Goal: Find specific page/section: Find specific page/section

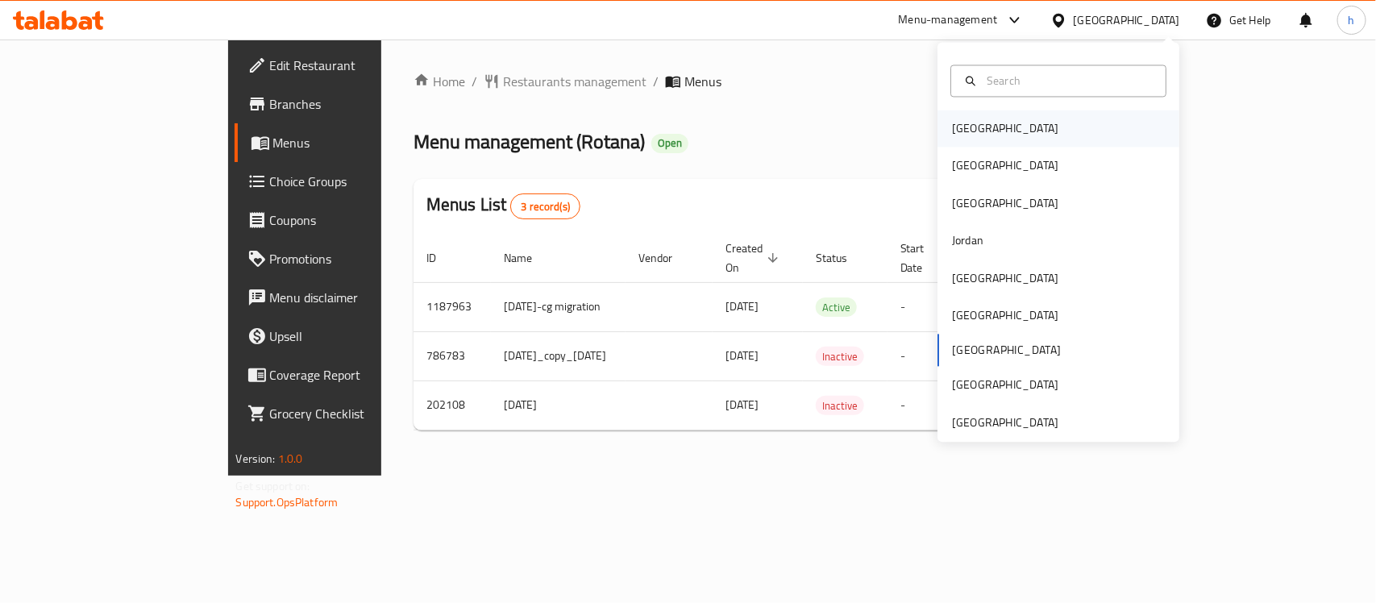
click at [1056, 123] on div "[GEOGRAPHIC_DATA]" at bounding box center [1058, 128] width 242 height 37
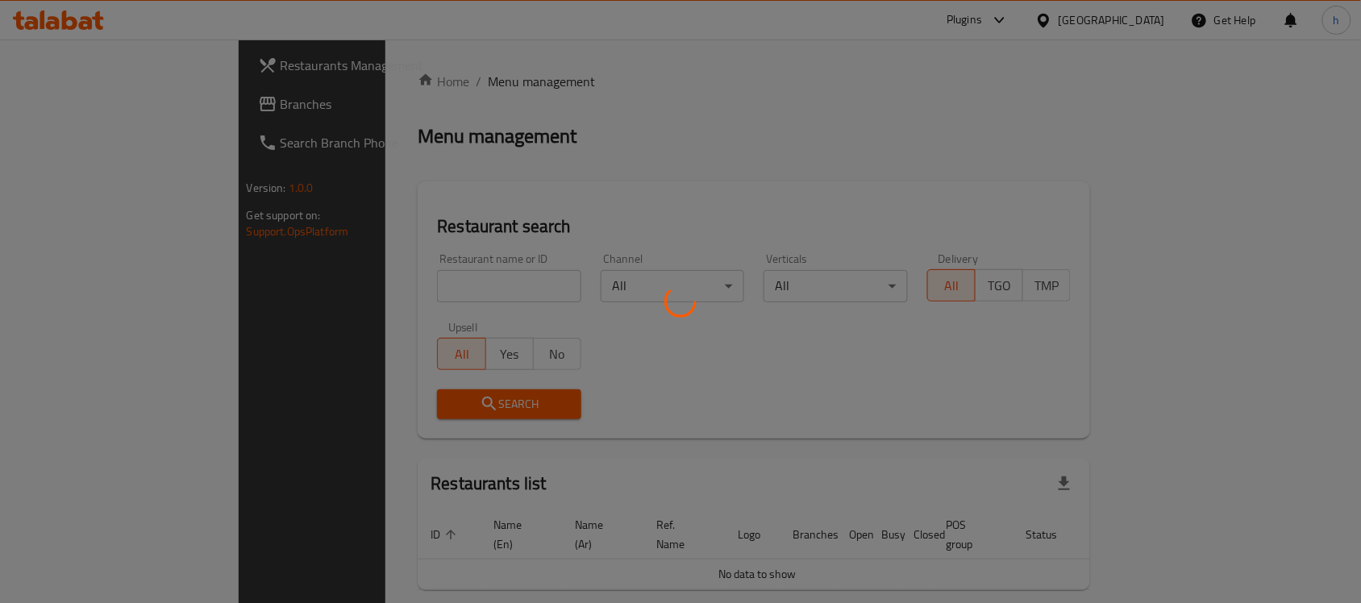
click at [53, 106] on div at bounding box center [680, 301] width 1361 height 603
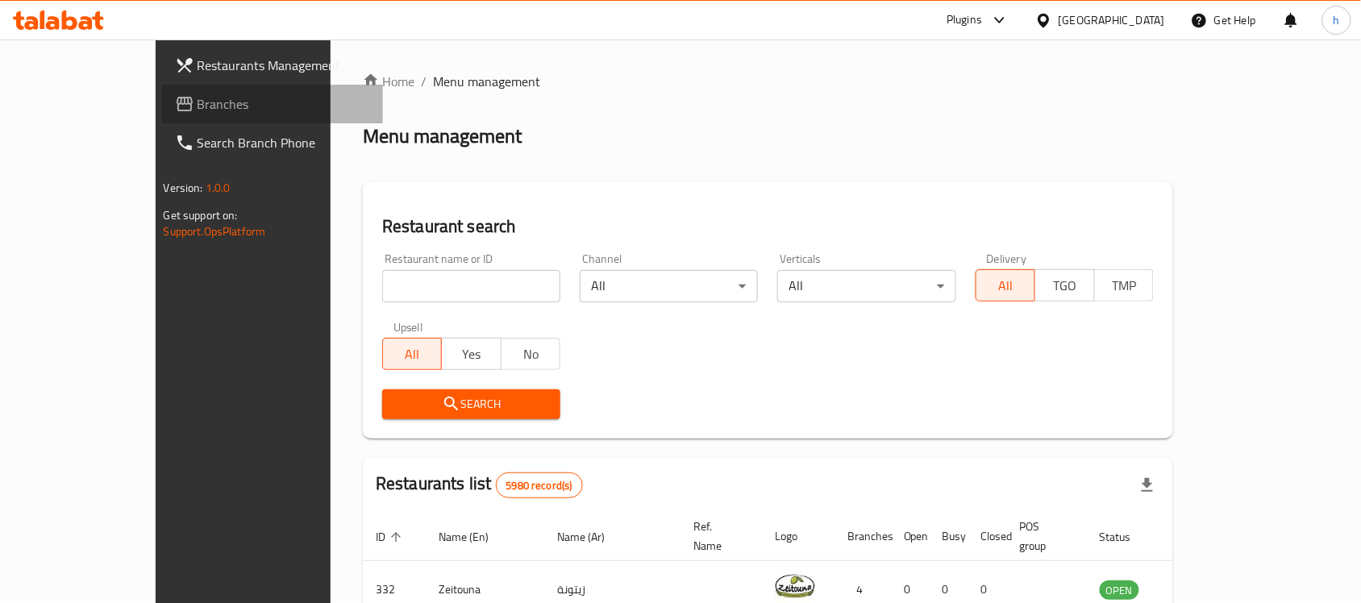
click at [197, 107] on span "Branches" at bounding box center [283, 103] width 172 height 19
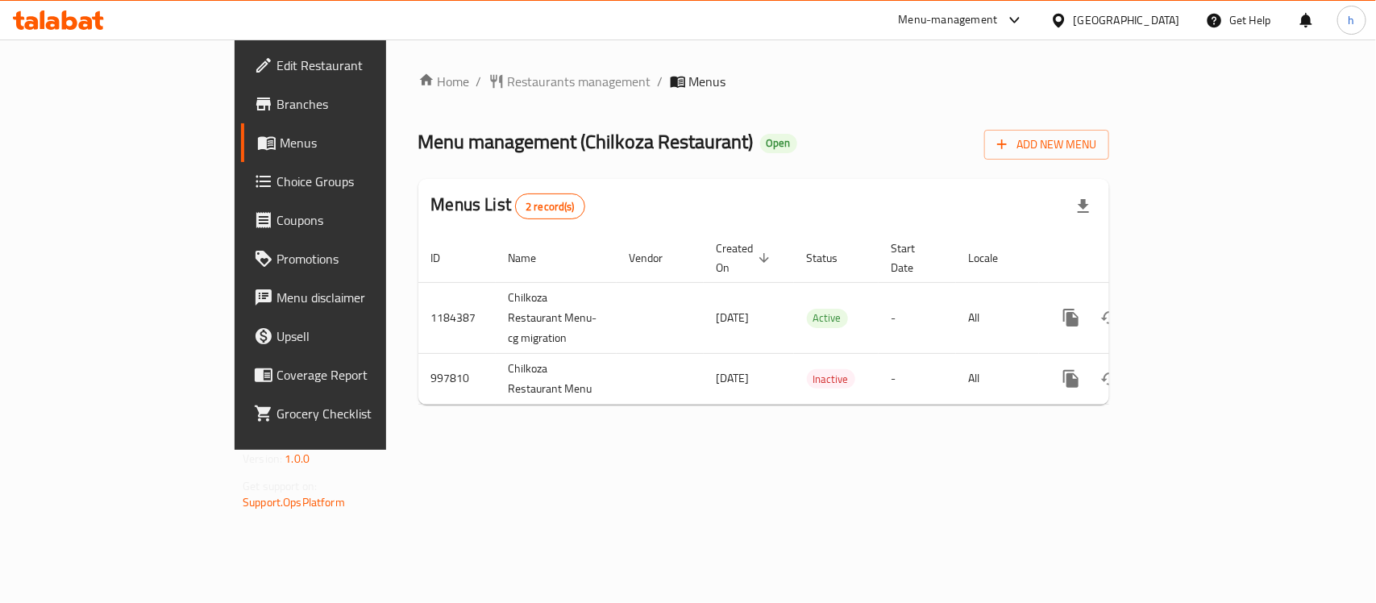
click at [1169, 31] on div "[GEOGRAPHIC_DATA]" at bounding box center [1115, 20] width 156 height 39
click at [1157, 21] on div "[GEOGRAPHIC_DATA]" at bounding box center [1127, 20] width 106 height 18
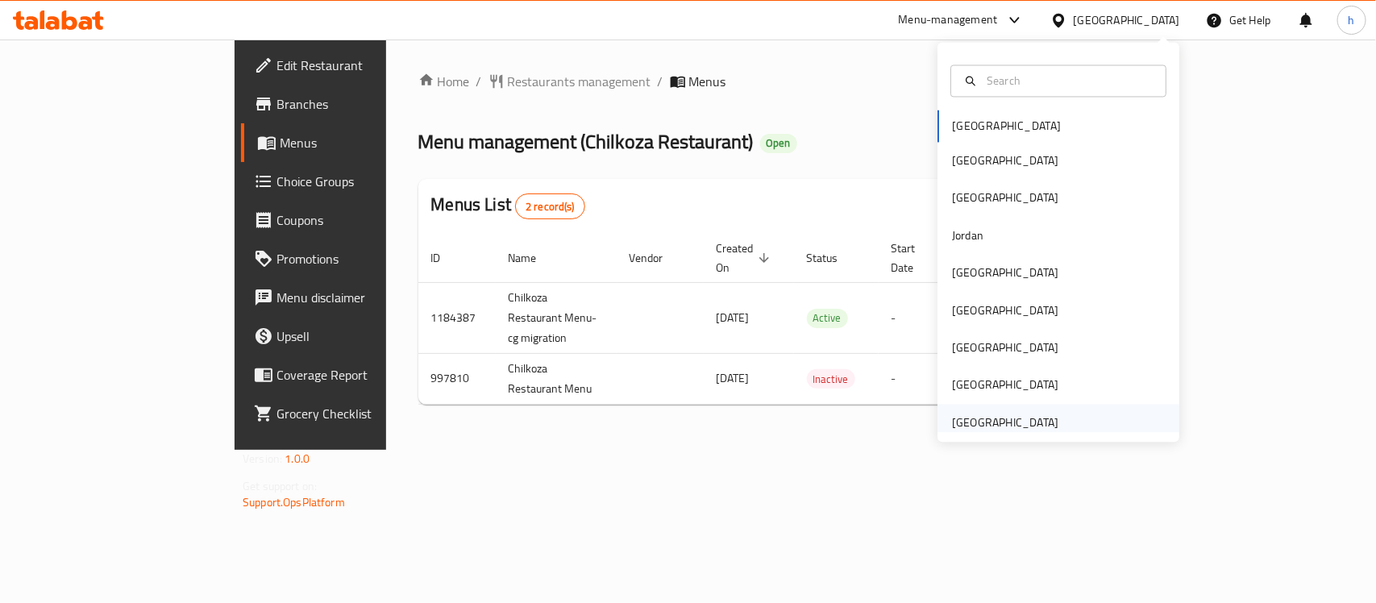
click at [1018, 426] on div "[GEOGRAPHIC_DATA]" at bounding box center [1005, 422] width 106 height 18
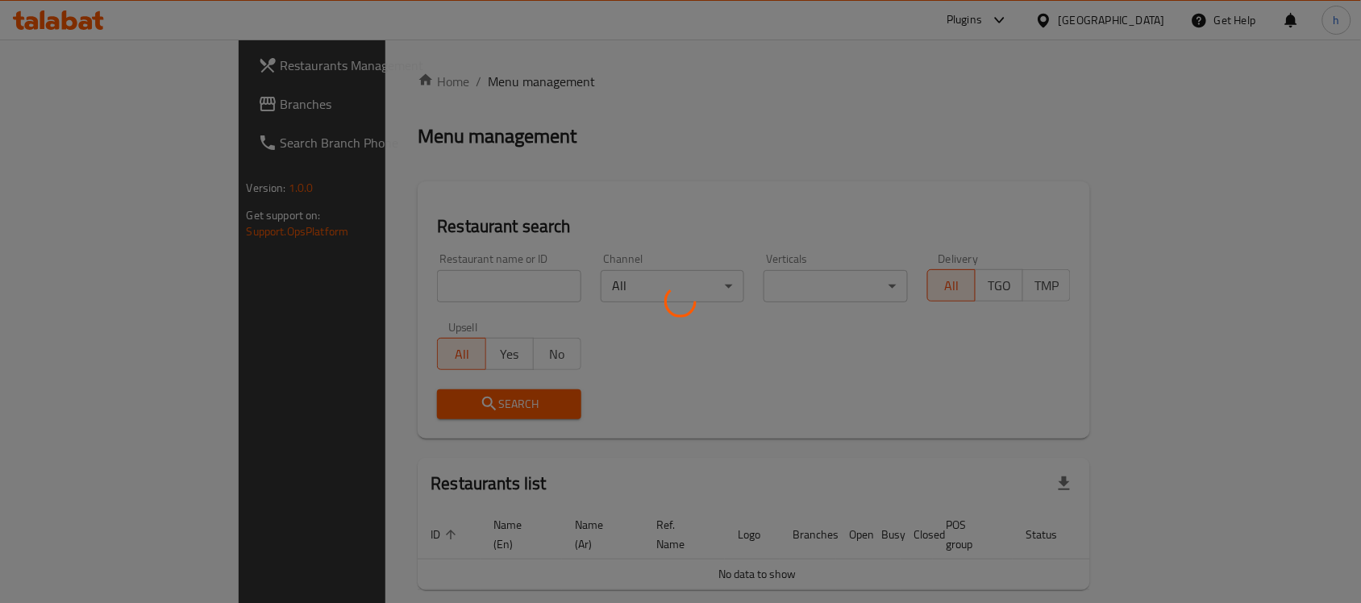
click at [67, 103] on div at bounding box center [680, 301] width 1361 height 603
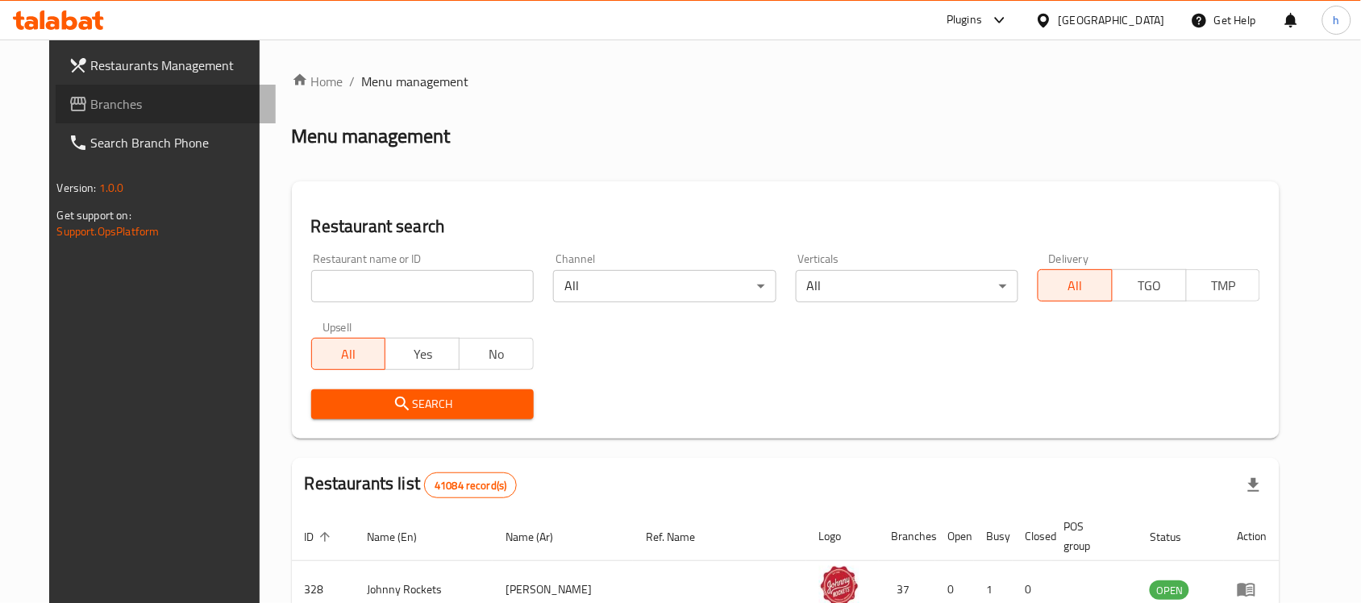
click at [91, 94] on span "Branches" at bounding box center [177, 103] width 172 height 19
